Goal: Information Seeking & Learning: Understand process/instructions

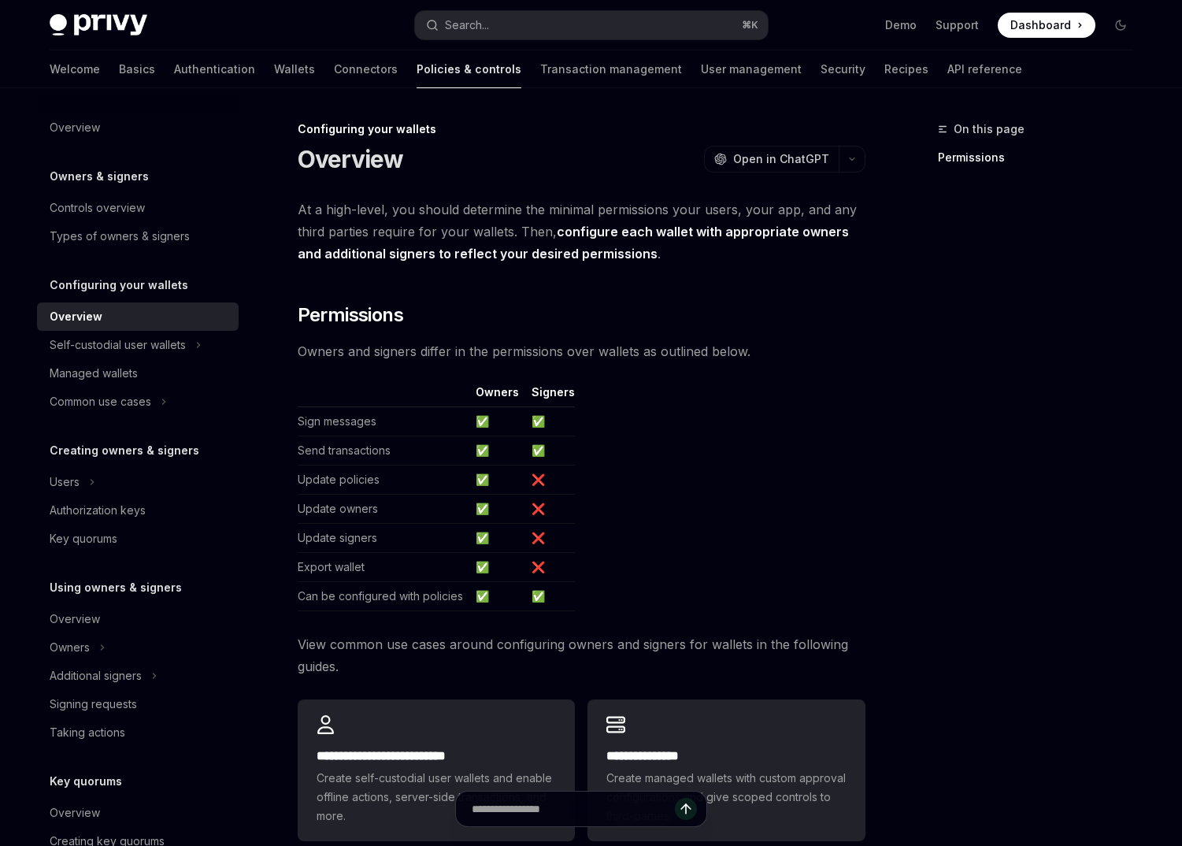
click at [840, 75] on div "Welcome Basics Authentication Wallets Connectors Policies & controls Transactio…" at bounding box center [536, 69] width 972 height 38
click at [947, 66] on link "API reference" at bounding box center [984, 69] width 75 height 38
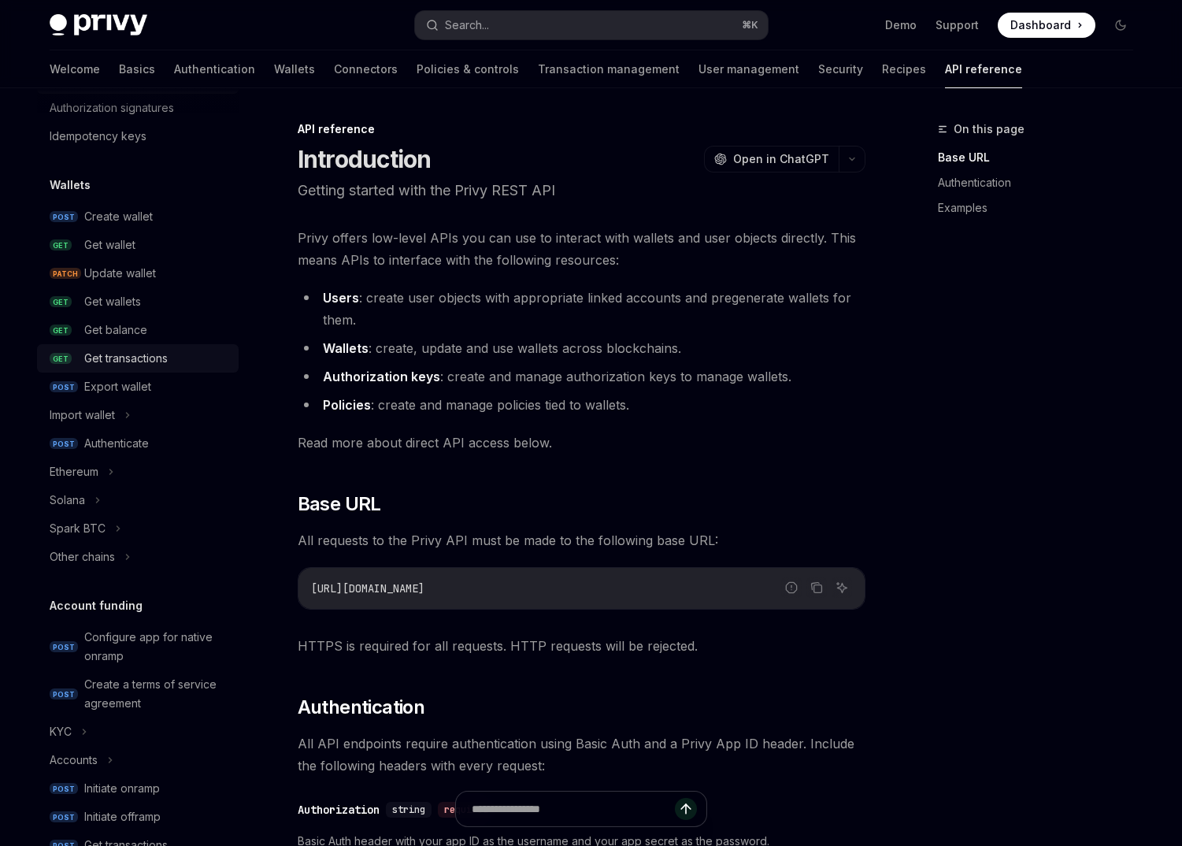
scroll to position [74, 0]
click at [130, 498] on div "Solana" at bounding box center [138, 501] width 202 height 28
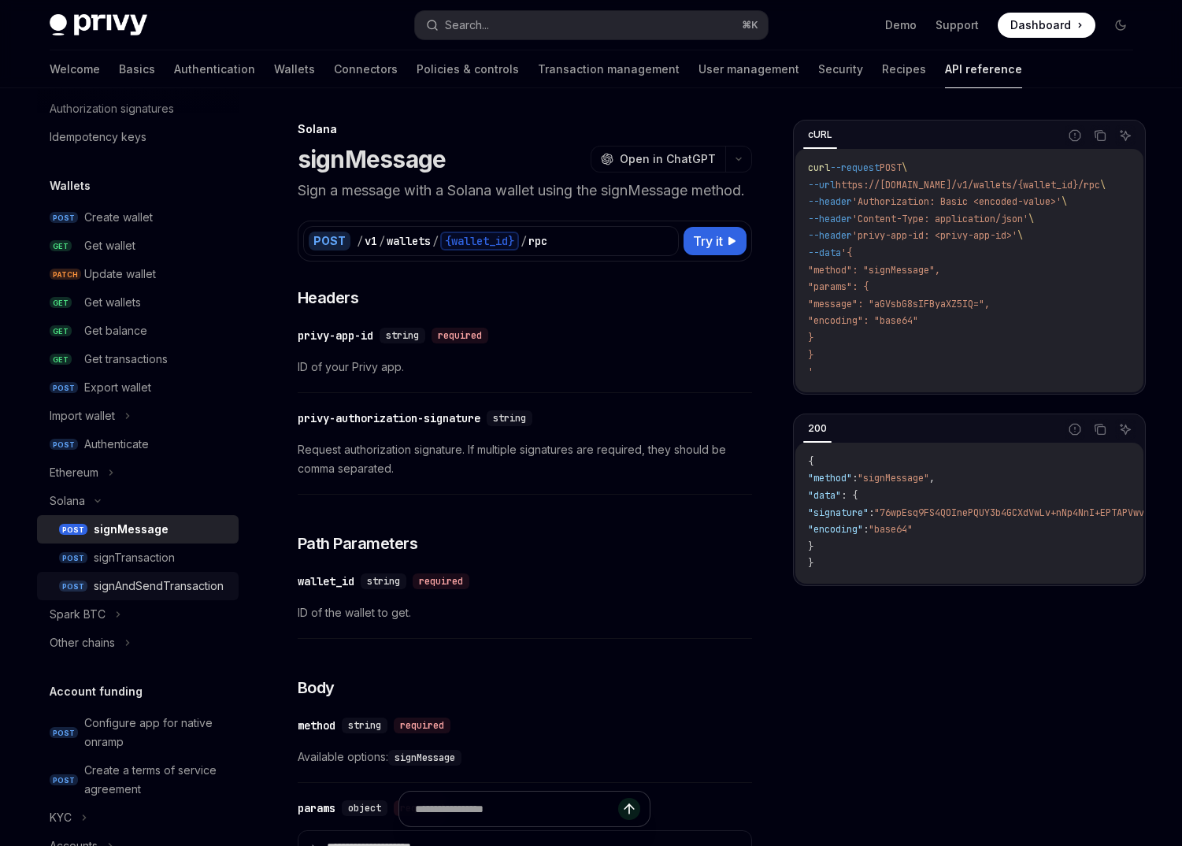
click at [160, 582] on div "signAndSendTransaction" at bounding box center [159, 585] width 130 height 19
type textarea "*"
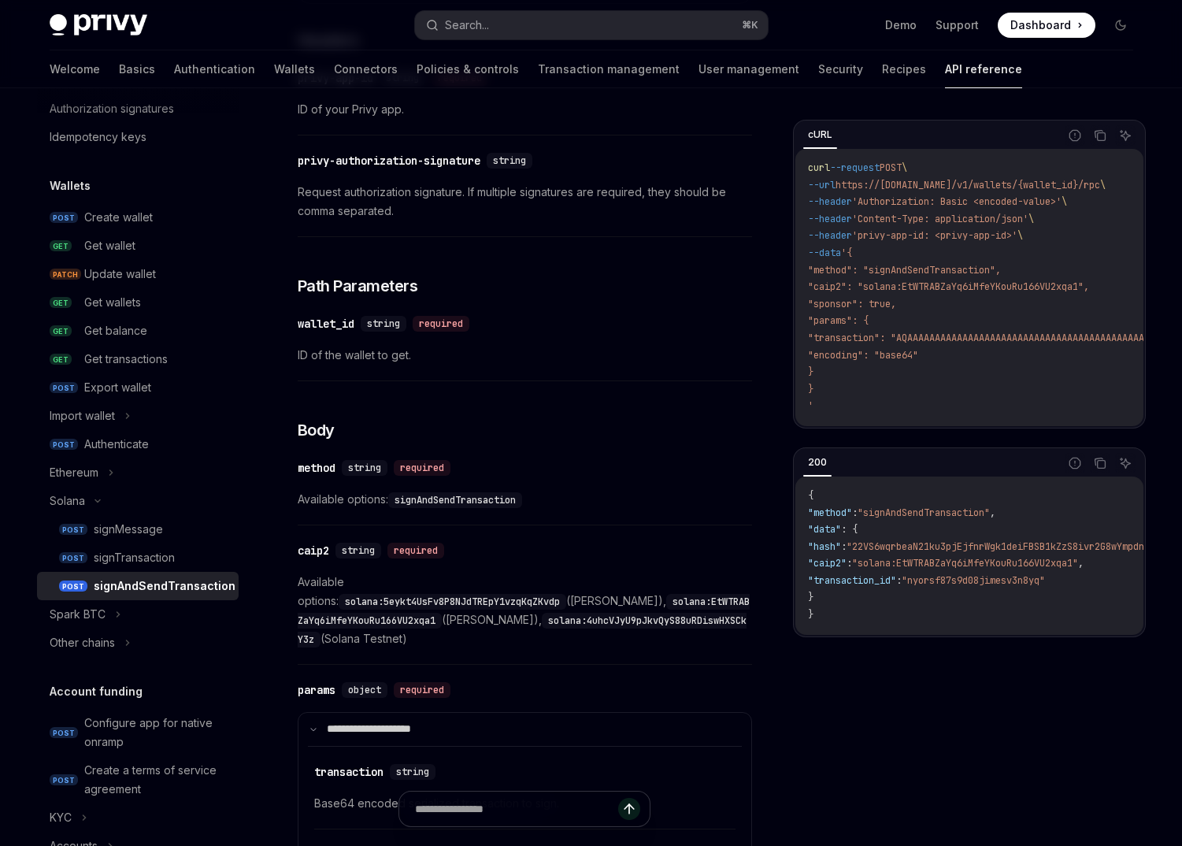
scroll to position [262, 0]
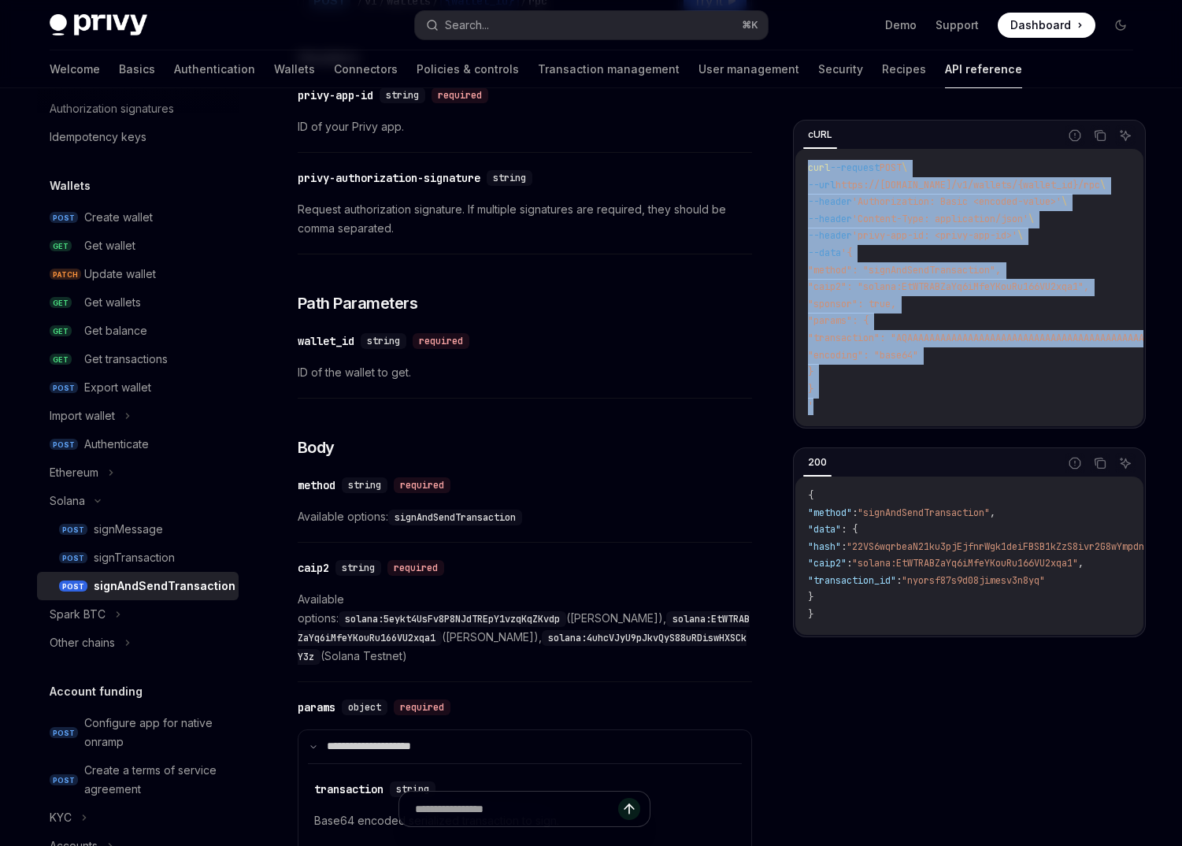
drag, startPoint x: 820, startPoint y: 404, endPoint x: 793, endPoint y: 168, distance: 236.9
click at [793, 168] on div "cURL Report incorrect code Copy Ask AI curl --request POST \ --url https://[DOM…" at bounding box center [969, 274] width 353 height 309
copy code "curl --request POST \ --url https://[DOMAIN_NAME]/v1/wallets/{wallet_id}/rpc \ …"
click at [549, 611] on code "solana:5eykt4UsFv8P8NJdTREpY1vzqKqZKvdp" at bounding box center [453, 619] width 228 height 16
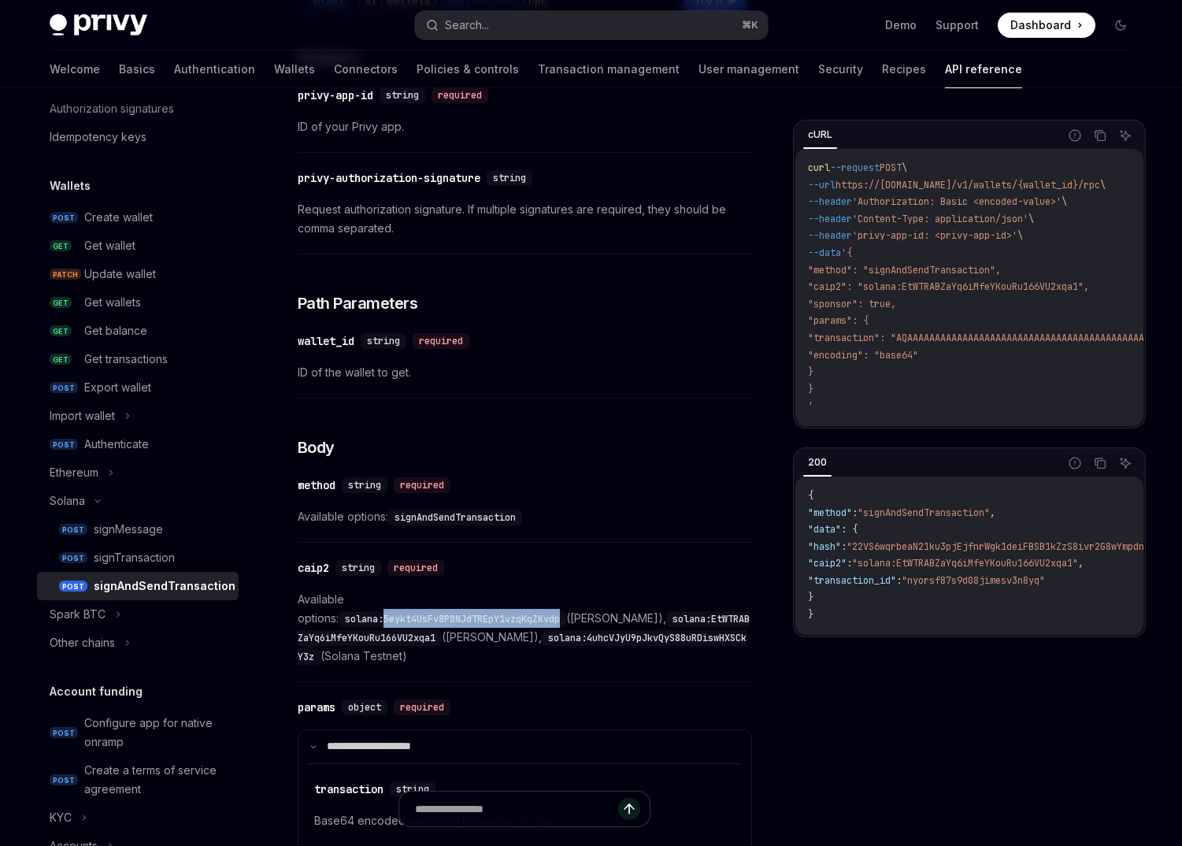
click at [549, 611] on code "solana:5eykt4UsFv8P8NJdTREpY1vzqKqZKvdp" at bounding box center [453, 619] width 228 height 16
copy code "5eykt4UsFv8P8NJdTREpY1vzqKqZKvdp"
